Goal: Information Seeking & Learning: Learn about a topic

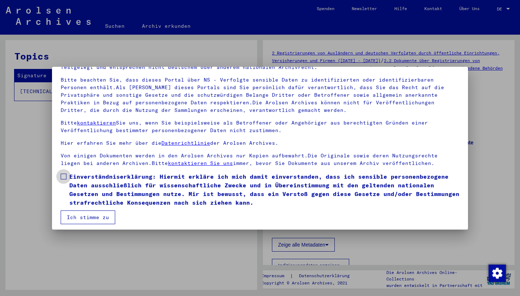
click at [63, 178] on span at bounding box center [64, 177] width 6 height 6
click at [73, 213] on button "Ich stimme zu" at bounding box center [88, 217] width 54 height 14
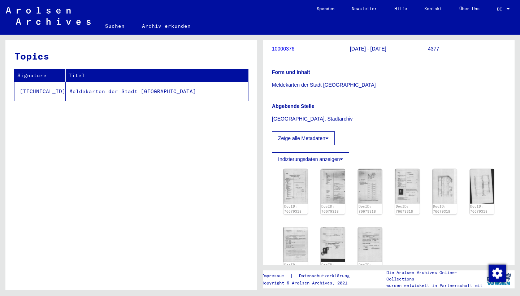
scroll to position [193, 0]
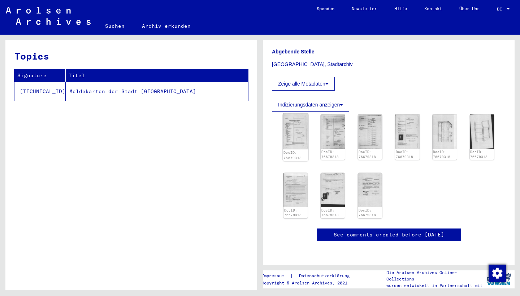
click at [298, 113] on img at bounding box center [296, 131] width 26 height 36
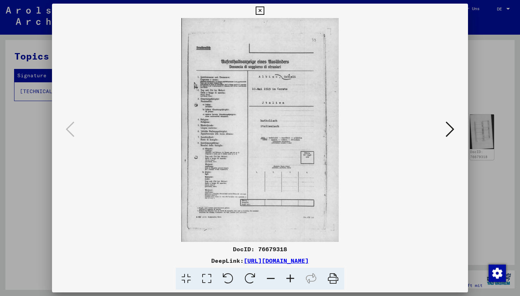
click at [298, 101] on img at bounding box center [260, 130] width 367 height 224
click at [457, 133] on div at bounding box center [260, 130] width 416 height 224
click at [450, 130] on icon at bounding box center [449, 129] width 9 height 17
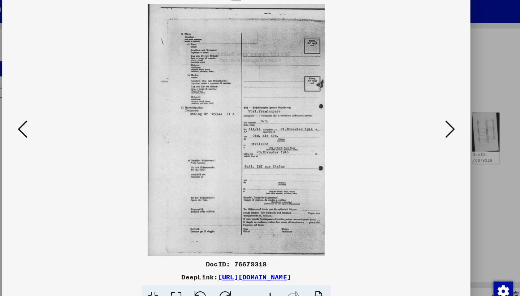
click at [445, 121] on icon at bounding box center [449, 129] width 9 height 17
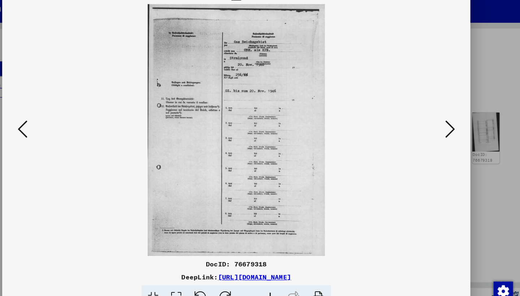
click at [445, 121] on icon at bounding box center [449, 129] width 9 height 17
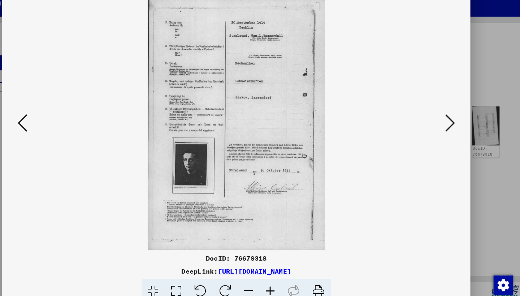
click at [280, 268] on icon at bounding box center [289, 279] width 19 height 22
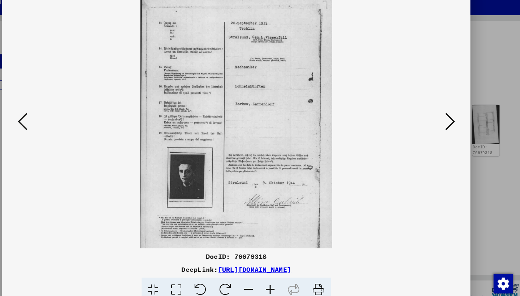
click at [280, 268] on icon at bounding box center [289, 279] width 19 height 22
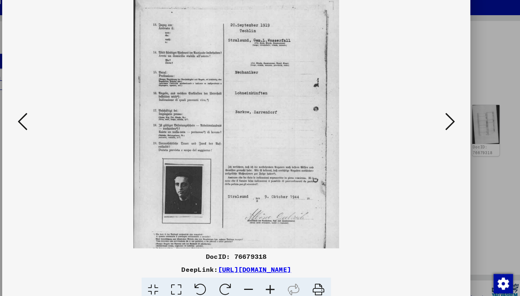
click at [280, 268] on icon at bounding box center [289, 279] width 19 height 22
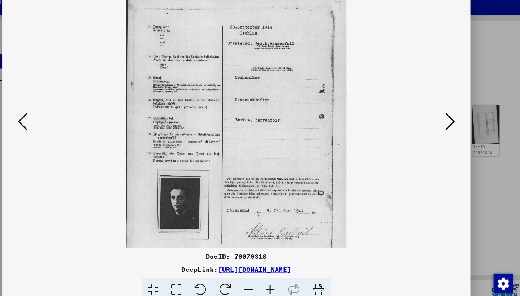
click at [280, 268] on icon at bounding box center [289, 279] width 19 height 22
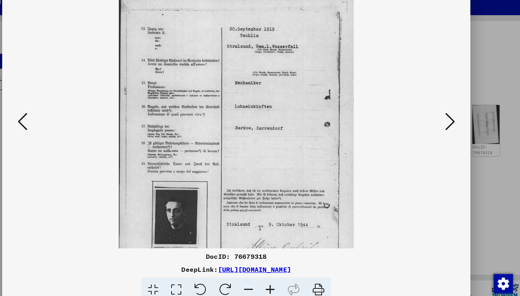
click at [280, 268] on icon at bounding box center [289, 279] width 19 height 22
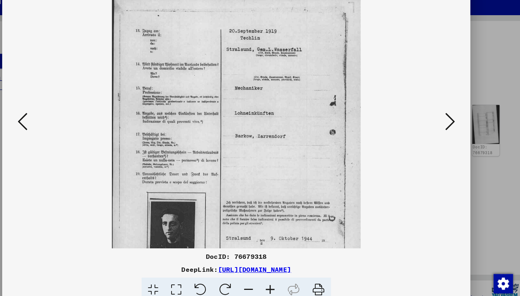
click at [280, 268] on icon at bounding box center [289, 279] width 19 height 22
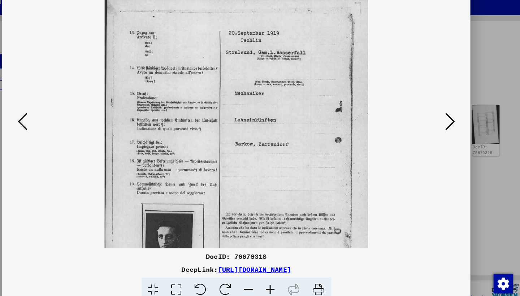
click at [280, 268] on icon at bounding box center [289, 279] width 19 height 22
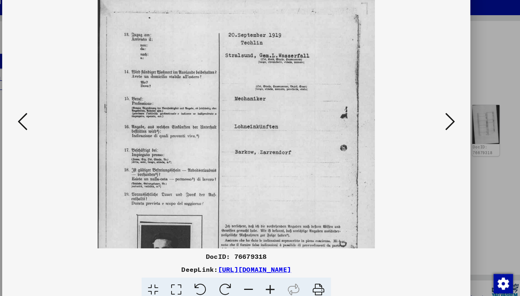
click at [280, 268] on icon at bounding box center [289, 279] width 19 height 22
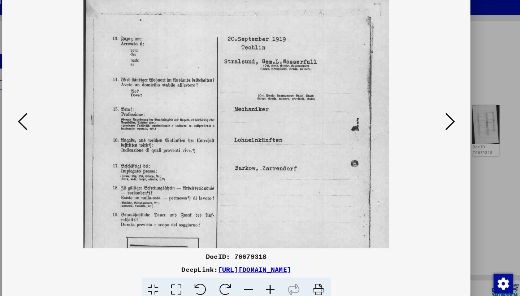
click at [280, 268] on icon at bounding box center [289, 279] width 19 height 22
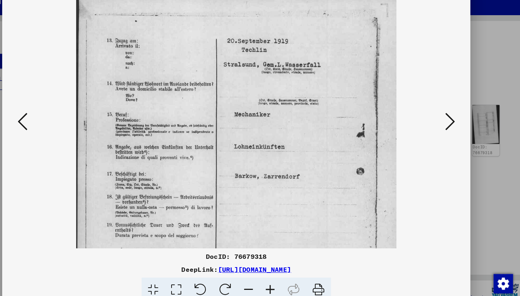
click at [280, 268] on icon at bounding box center [289, 279] width 19 height 22
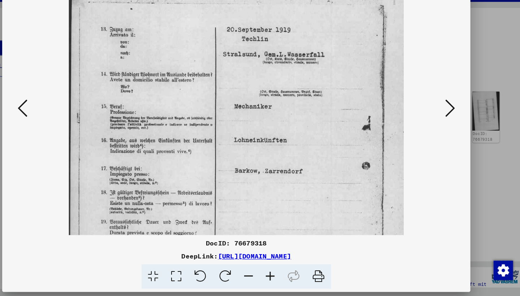
scroll to position [1, 0]
click at [242, 163] on img at bounding box center [259, 229] width 297 height 422
click at [264, 144] on img at bounding box center [259, 228] width 297 height 422
click at [302, 181] on img at bounding box center [259, 228] width 297 height 422
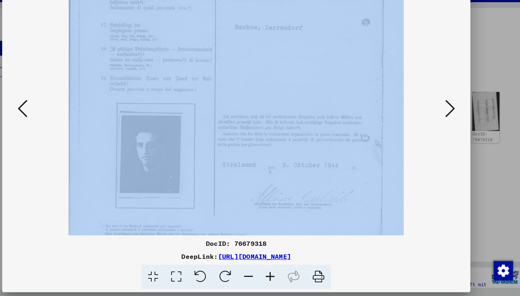
scroll to position [128, 0]
drag, startPoint x: 302, startPoint y: 181, endPoint x: 307, endPoint y: 53, distance: 127.8
click at [307, 53] on img at bounding box center [259, 101] width 297 height 422
click at [318, 38] on img at bounding box center [259, 101] width 297 height 422
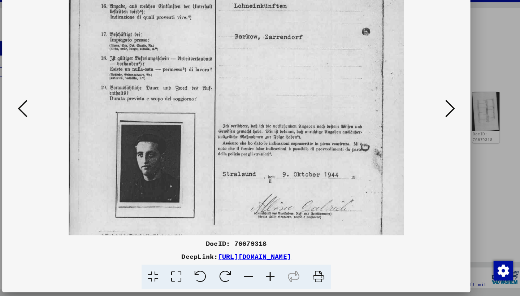
drag, startPoint x: 285, startPoint y: 61, endPoint x: 271, endPoint y: 69, distance: 16.7
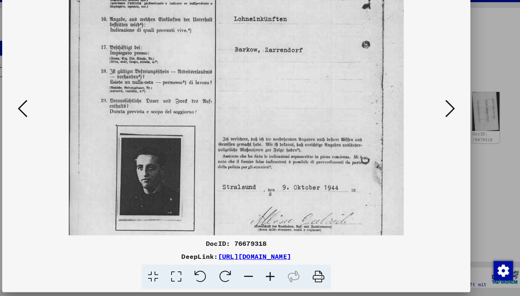
drag, startPoint x: 217, startPoint y: 136, endPoint x: 219, endPoint y: 148, distance: 12.5
click at [184, 160] on img at bounding box center [259, 121] width 297 height 422
click at [280, 268] on icon at bounding box center [289, 279] width 19 height 22
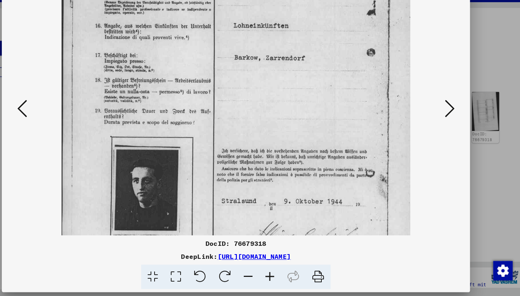
drag, startPoint x: 243, startPoint y: 243, endPoint x: 231, endPoint y: 209, distance: 35.5
click at [231, 209] on div "DocID: 76679318 DeepLink: [URL][DOMAIN_NAME]" at bounding box center [260, 147] width 416 height 286
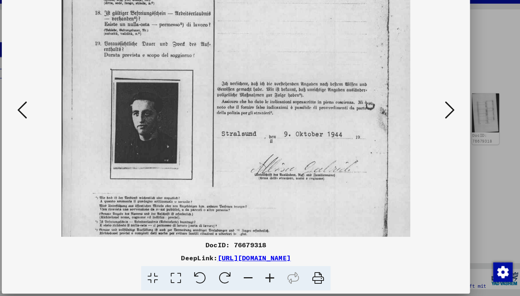
scroll to position [171, 0]
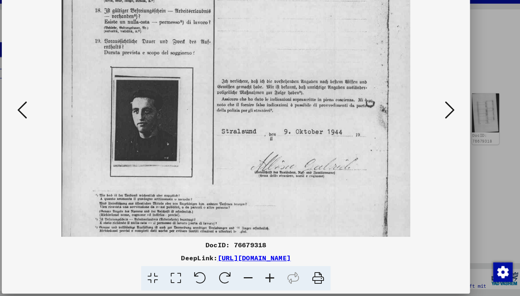
drag, startPoint x: 230, startPoint y: 177, endPoint x: 251, endPoint y: 114, distance: 66.8
click at [251, 114] on img at bounding box center [260, 67] width 310 height 440
click at [280, 268] on icon at bounding box center [289, 279] width 19 height 22
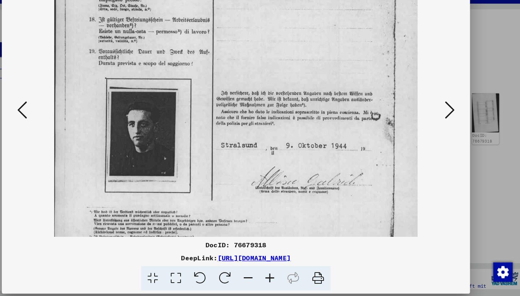
click at [280, 268] on icon at bounding box center [289, 279] width 19 height 22
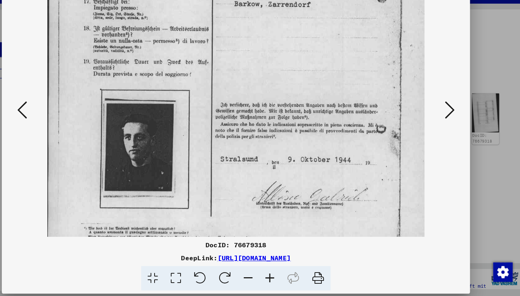
click at [280, 268] on icon at bounding box center [289, 279] width 19 height 22
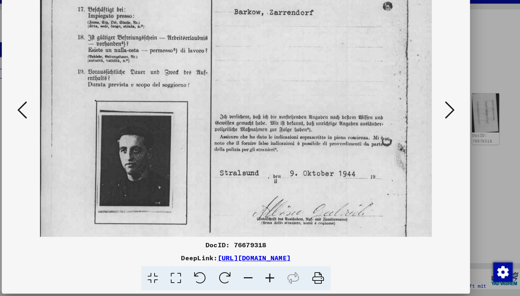
click at [280, 268] on icon at bounding box center [289, 279] width 19 height 22
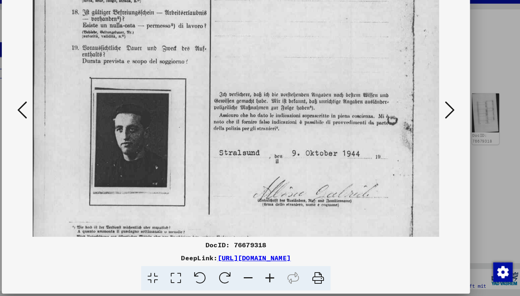
scroll to position [204, 0]
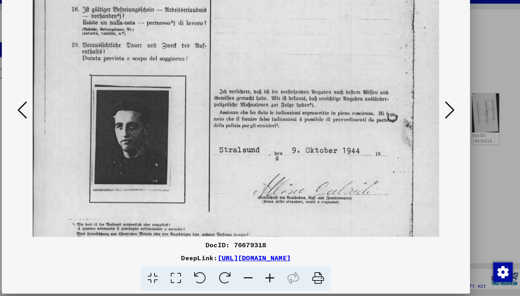
drag, startPoint x: 213, startPoint y: 162, endPoint x: 245, endPoint y: 129, distance: 45.9
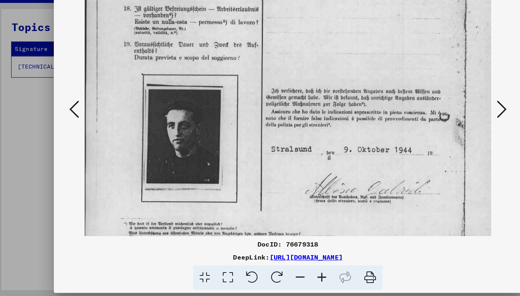
click at [445, 121] on icon at bounding box center [449, 129] width 9 height 17
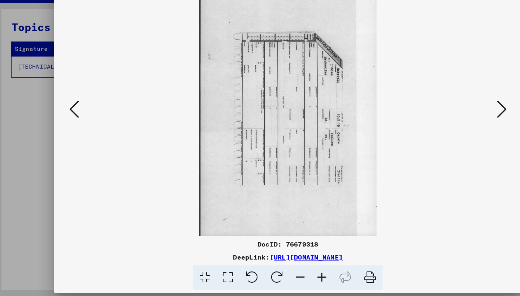
click at [445, 121] on icon at bounding box center [449, 129] width 9 height 17
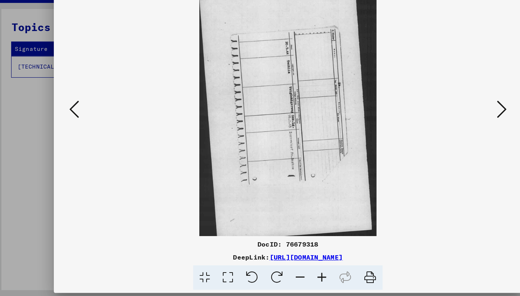
click at [445, 121] on icon at bounding box center [449, 129] width 9 height 17
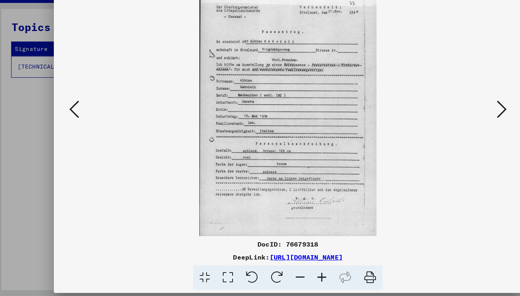
click at [70, 121] on icon at bounding box center [70, 129] width 9 height 17
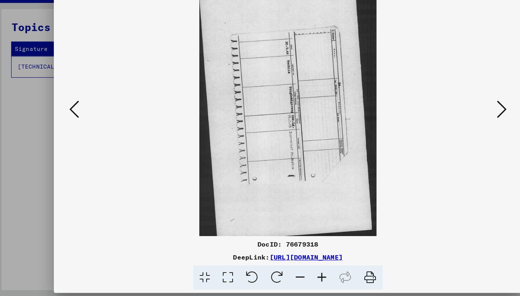
click at [70, 121] on icon at bounding box center [70, 129] width 9 height 17
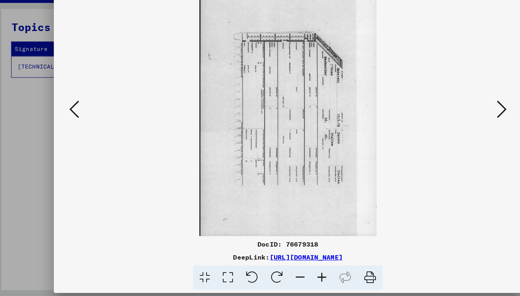
click at [70, 121] on icon at bounding box center [70, 129] width 9 height 17
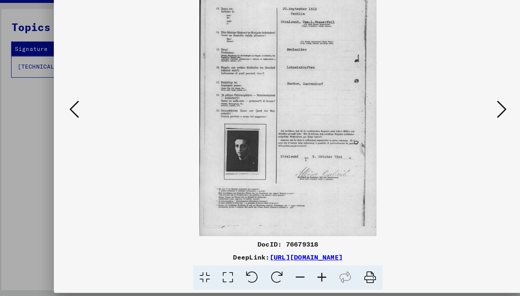
click at [287, 268] on icon at bounding box center [289, 279] width 19 height 22
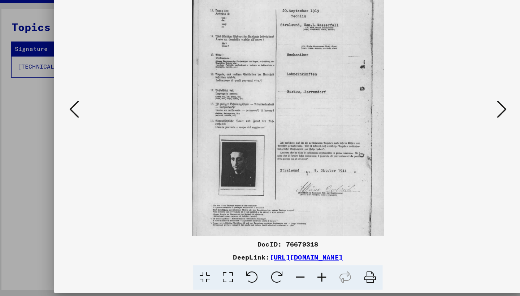
click at [287, 268] on icon at bounding box center [289, 279] width 19 height 22
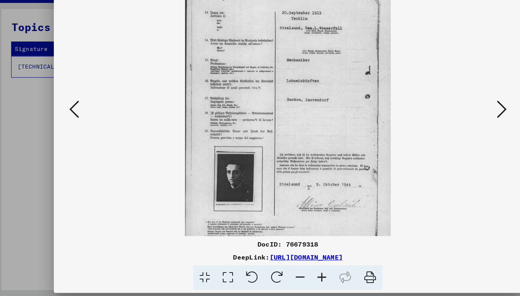
click at [287, 268] on icon at bounding box center [289, 279] width 19 height 22
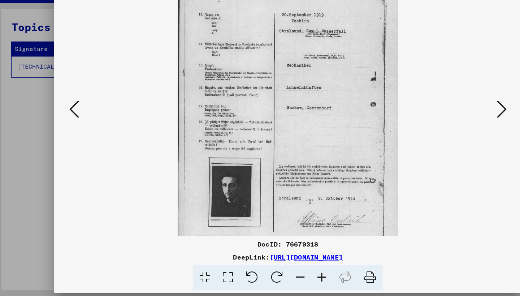
click at [287, 268] on icon at bounding box center [289, 279] width 19 height 22
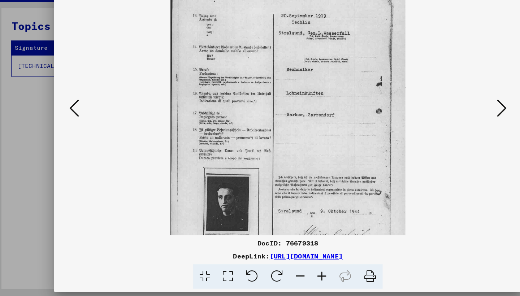
scroll to position [0, 0]
click at [275, 144] on img at bounding box center [260, 166] width 208 height 296
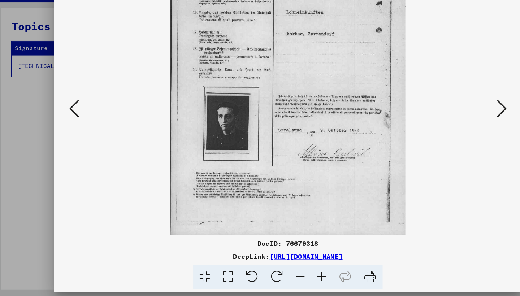
scroll to position [72, 0]
drag, startPoint x: 266, startPoint y: 149, endPoint x: 289, endPoint y: 58, distance: 93.9
click at [285, 268] on icon at bounding box center [289, 279] width 19 height 22
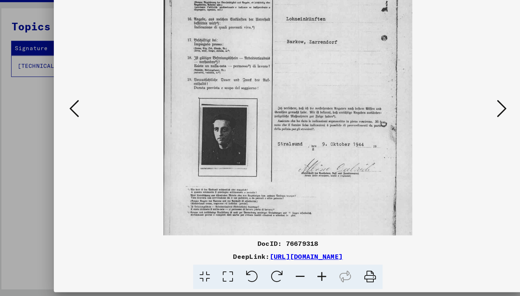
click at [285, 268] on icon at bounding box center [289, 279] width 19 height 22
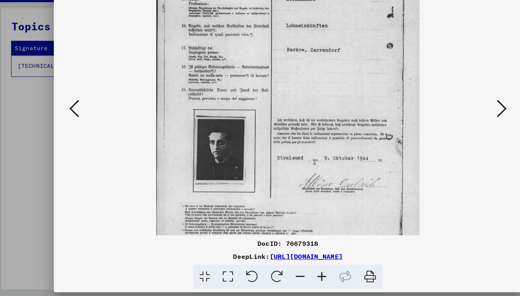
click at [285, 268] on icon at bounding box center [289, 279] width 19 height 22
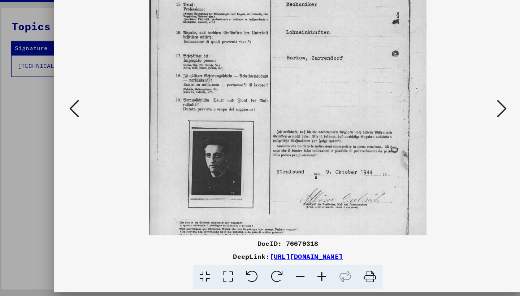
click at [285, 268] on icon at bounding box center [289, 279] width 19 height 22
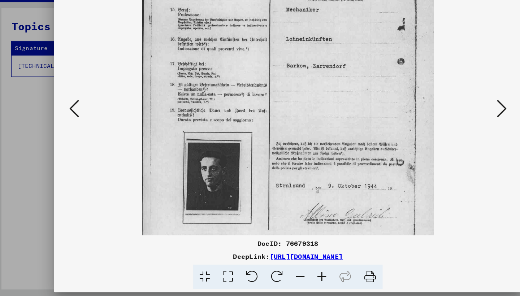
click at [285, 268] on icon at bounding box center [289, 279] width 19 height 22
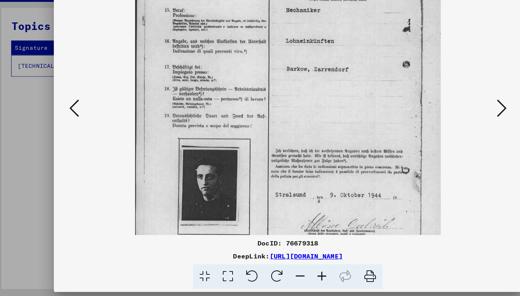
scroll to position [0, 0]
drag, startPoint x: 249, startPoint y: 179, endPoint x: 249, endPoint y: 175, distance: 4.0
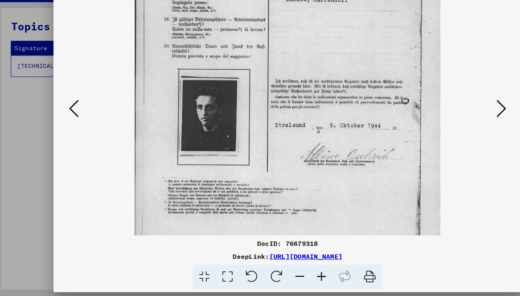
scroll to position [139, 0]
drag, startPoint x: 217, startPoint y: 163, endPoint x: 250, endPoint y: 100, distance: 71.2
click at [285, 268] on icon at bounding box center [289, 279] width 19 height 22
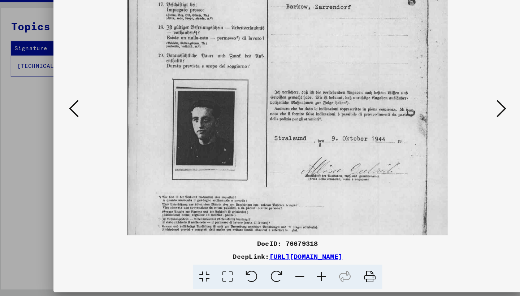
click at [285, 268] on icon at bounding box center [289, 279] width 19 height 22
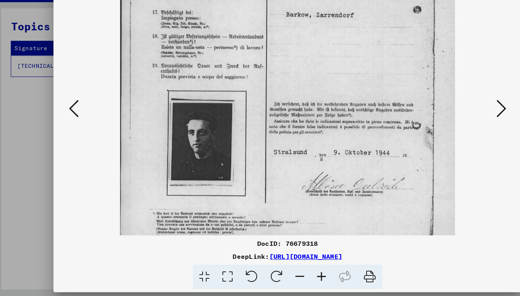
click at [285, 268] on icon at bounding box center [289, 279] width 19 height 22
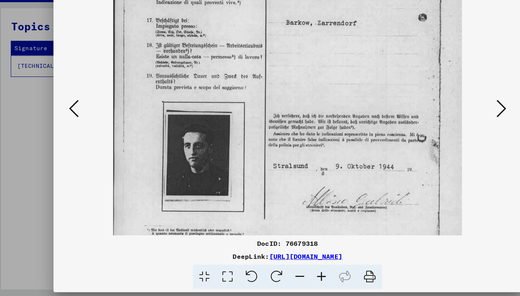
click at [285, 268] on icon at bounding box center [289, 279] width 19 height 22
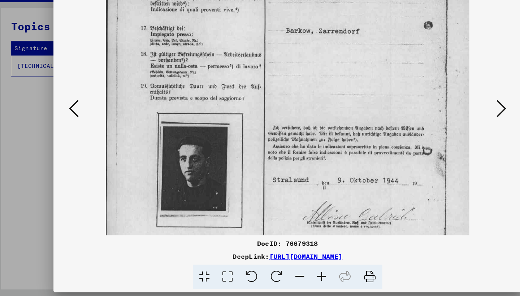
click at [285, 268] on icon at bounding box center [289, 279] width 19 height 22
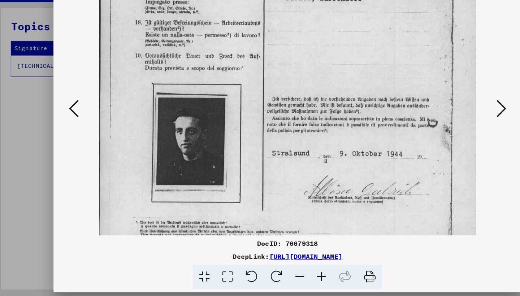
scroll to position [177, 0]
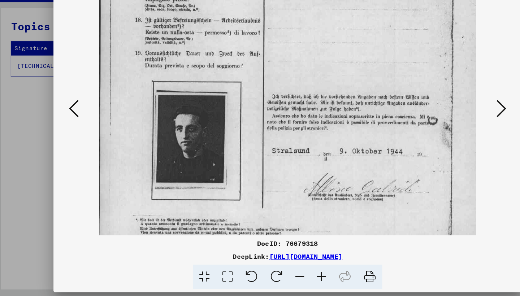
drag, startPoint x: 238, startPoint y: 177, endPoint x: 254, endPoint y: 139, distance: 41.3
click at [287, 268] on icon at bounding box center [289, 279] width 19 height 22
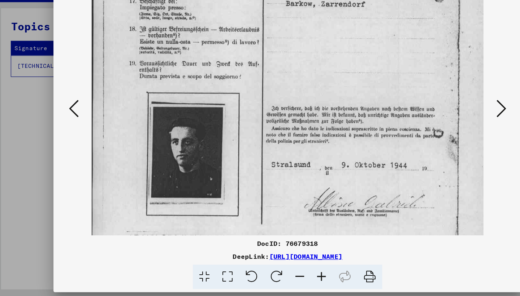
click at [287, 268] on icon at bounding box center [289, 279] width 19 height 22
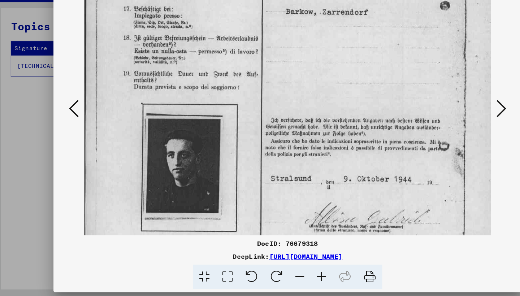
click at [287, 268] on icon at bounding box center [289, 279] width 19 height 22
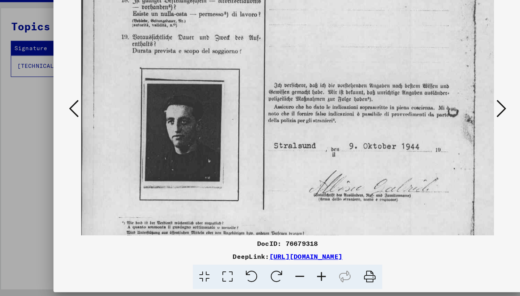
scroll to position [220, 0]
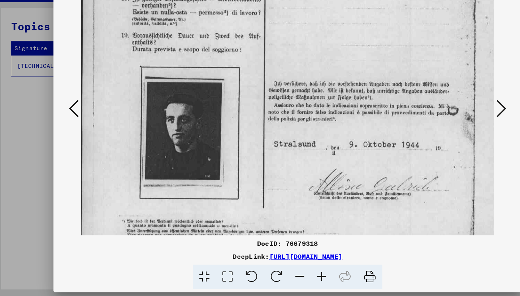
drag, startPoint x: 236, startPoint y: 182, endPoint x: 244, endPoint y: 139, distance: 43.7
click at [2, 149] on div at bounding box center [260, 148] width 520 height 296
